Goal: Navigation & Orientation: Find specific page/section

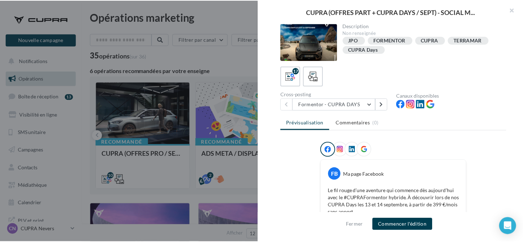
scroll to position [18, 0]
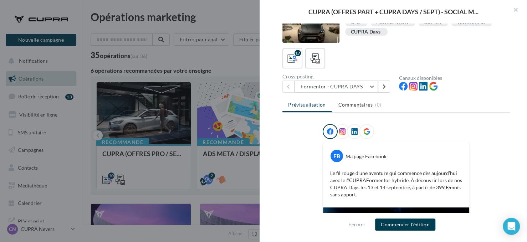
click at [117, 157] on div at bounding box center [263, 121] width 527 height 242
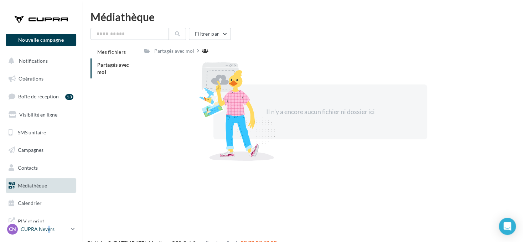
click at [48, 230] on p "CUPRA Nevers" at bounding box center [44, 229] width 47 height 7
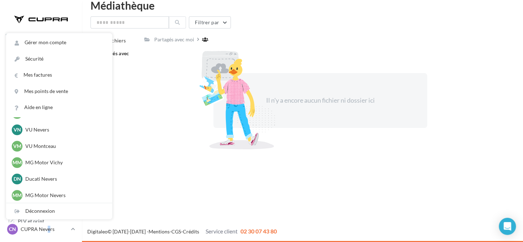
scroll to position [541, 0]
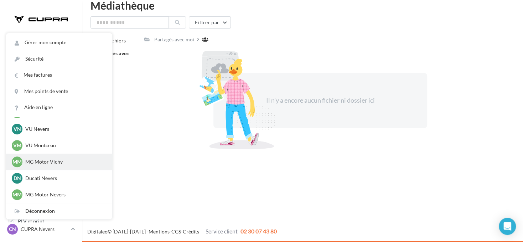
click at [67, 159] on p "MG Motor Vichy" at bounding box center [64, 161] width 78 height 7
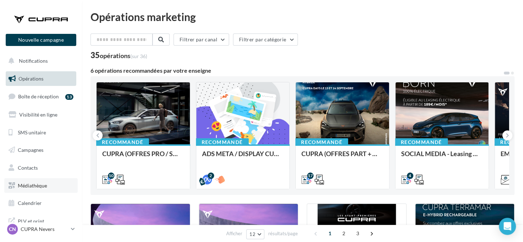
click at [27, 184] on span "Médiathèque" at bounding box center [32, 186] width 29 height 6
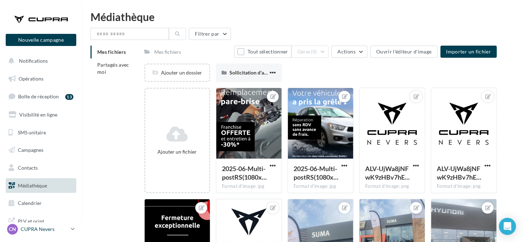
click at [42, 229] on p "CUPRA Nevers" at bounding box center [44, 229] width 47 height 7
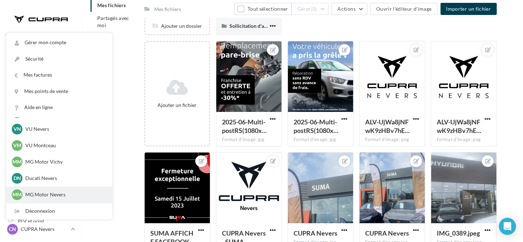
scroll to position [134, 0]
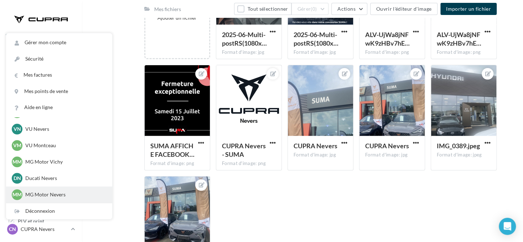
click at [44, 193] on p "MG Motor Nevers" at bounding box center [64, 194] width 78 height 7
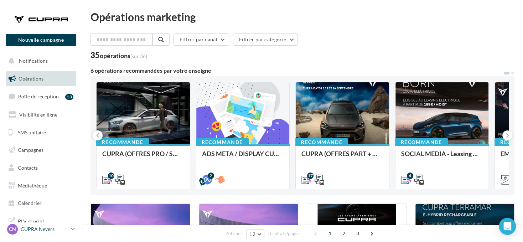
click at [70, 231] on link "CN CUPRA Nevers cupra_nevers" at bounding box center [41, 229] width 71 height 14
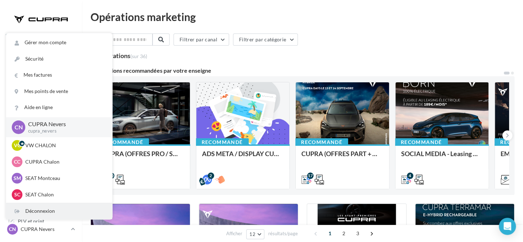
click at [56, 212] on div "Déconnexion" at bounding box center [59, 211] width 106 height 16
